Goal: Transaction & Acquisition: Purchase product/service

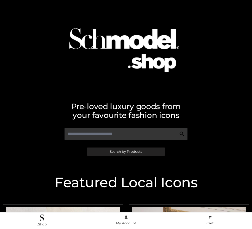
click at [126, 151] on span "Search by Products" at bounding box center [126, 151] width 33 height 3
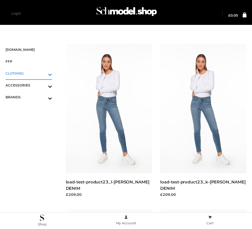
click at [42, 73] on icon "Toggle Submenu" at bounding box center [21, 74] width 62 height 6
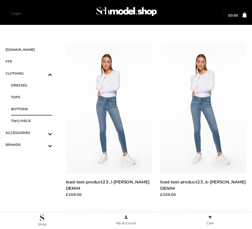
click at [31, 109] on span "BOTTOMS" at bounding box center [31, 109] width 41 height 6
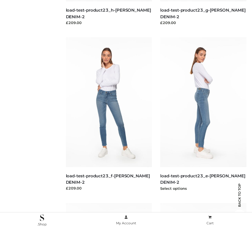
click at [203, 114] on img at bounding box center [203, 101] width 86 height 129
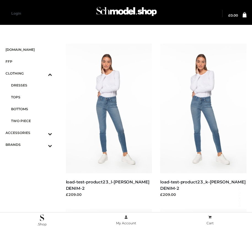
scroll to position [832, 0]
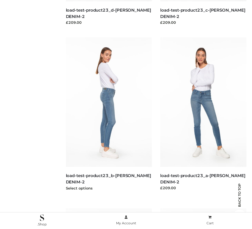
click at [109, 114] on img at bounding box center [109, 101] width 86 height 129
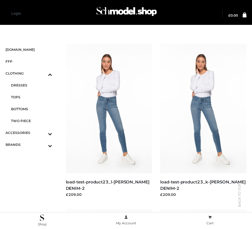
scroll to position [171, 0]
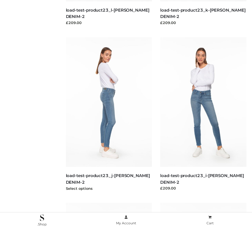
click at [109, 114] on img at bounding box center [109, 101] width 86 height 129
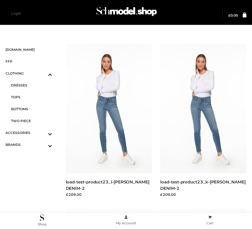
scroll to position [337, 0]
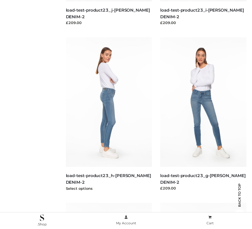
click at [109, 114] on img at bounding box center [109, 101] width 86 height 129
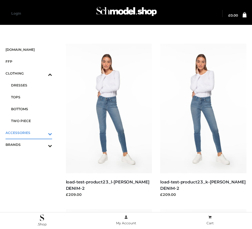
click at [42, 132] on icon "Toggle Submenu" at bounding box center [21, 133] width 62 height 6
click at [31, 109] on span "JEWELRY" at bounding box center [31, 109] width 41 height 6
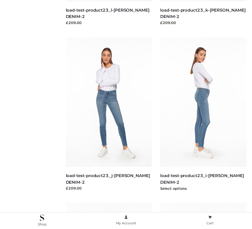
click at [203, 114] on img at bounding box center [203, 101] width 86 height 129
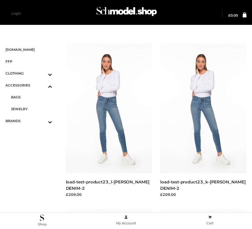
scroll to position [6, 0]
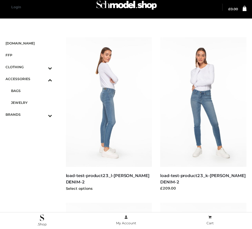
click at [109, 114] on img at bounding box center [109, 101] width 86 height 129
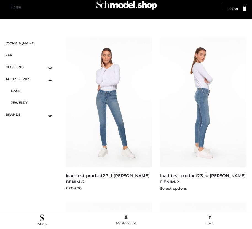
click at [203, 114] on img at bounding box center [203, 101] width 86 height 129
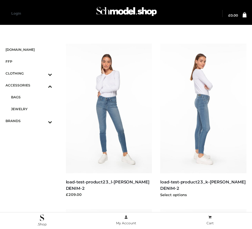
scroll to position [667, 0]
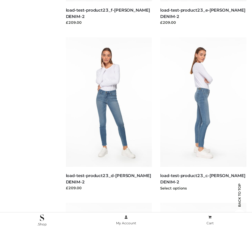
click at [203, 114] on img at bounding box center [203, 101] width 86 height 129
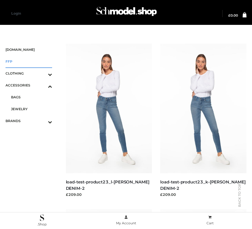
click at [29, 61] on span "FFP" at bounding box center [29, 61] width 47 height 6
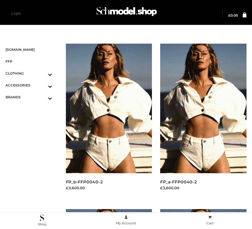
scroll to position [171, 0]
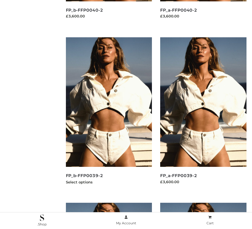
click at [109, 114] on img at bounding box center [109, 101] width 86 height 129
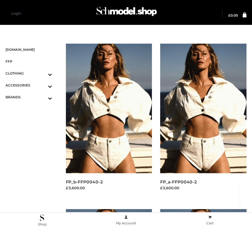
scroll to position [832, 0]
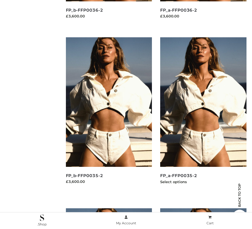
click at [203, 114] on img at bounding box center [203, 101] width 86 height 129
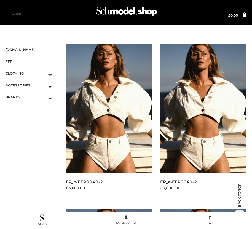
scroll to position [502, 0]
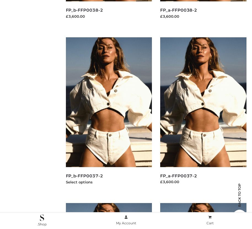
click at [109, 114] on img at bounding box center [109, 101] width 86 height 129
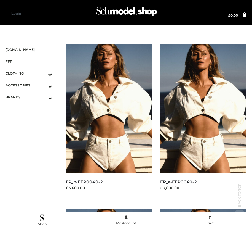
scroll to position [6, 0]
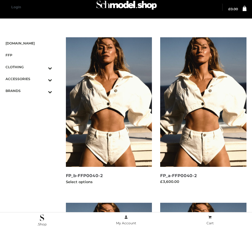
click at [109, 114] on img at bounding box center [109, 101] width 86 height 129
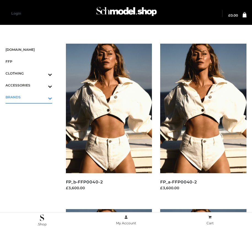
click at [42, 97] on icon "Toggle Submenu" at bounding box center [21, 98] width 62 height 6
click at [31, 120] on span "PARKERSMITH" at bounding box center [31, 120] width 41 height 6
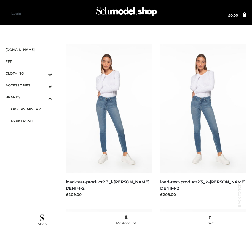
scroll to position [502, 0]
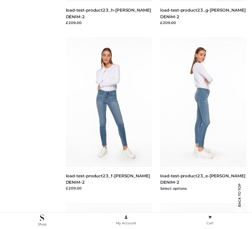
click at [203, 114] on img at bounding box center [203, 101] width 86 height 129
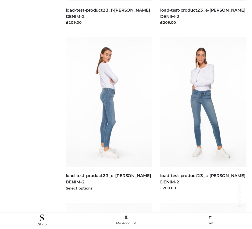
click at [109, 114] on img at bounding box center [109, 101] width 86 height 129
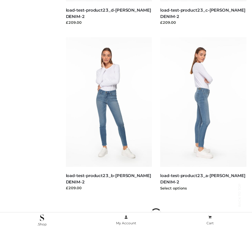
click at [203, 114] on img at bounding box center [203, 101] width 86 height 129
